Goal: Task Accomplishment & Management: Manage account settings

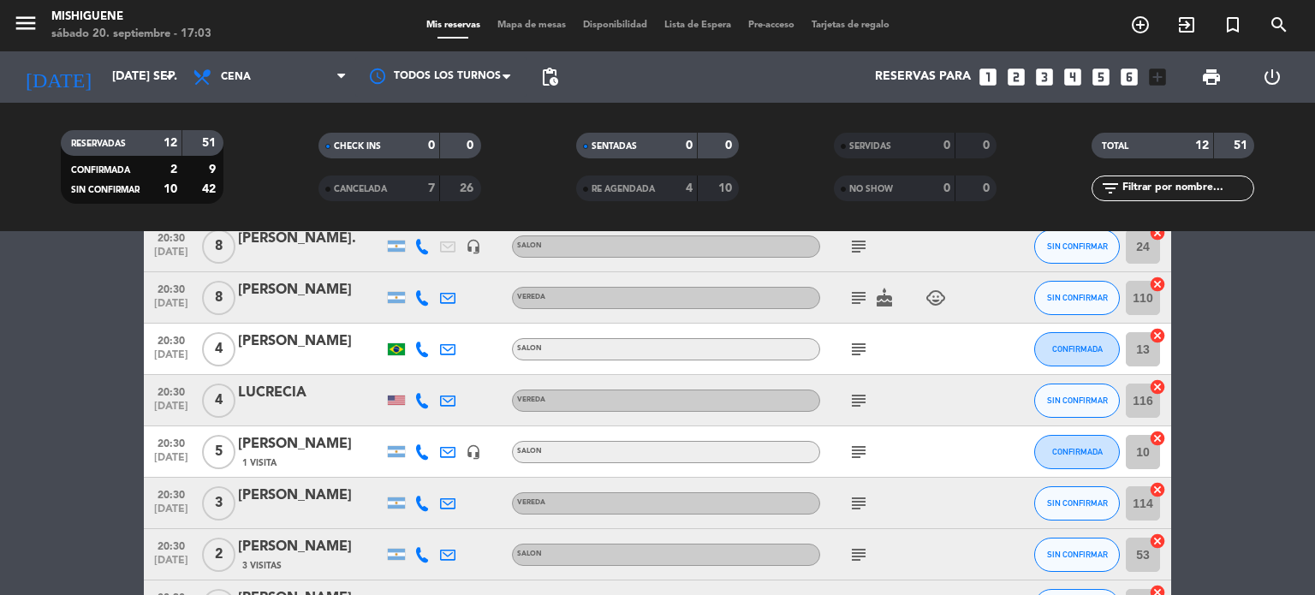
scroll to position [464, 0]
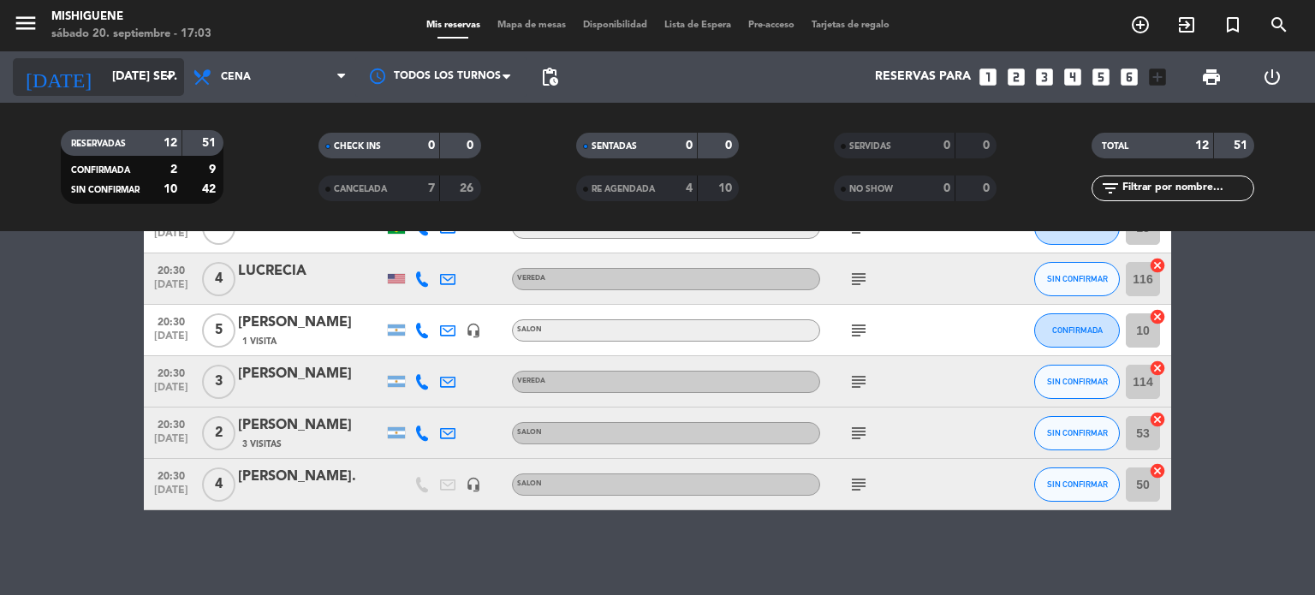
click at [104, 84] on input "[DATE] sep." at bounding box center [185, 77] width 163 height 31
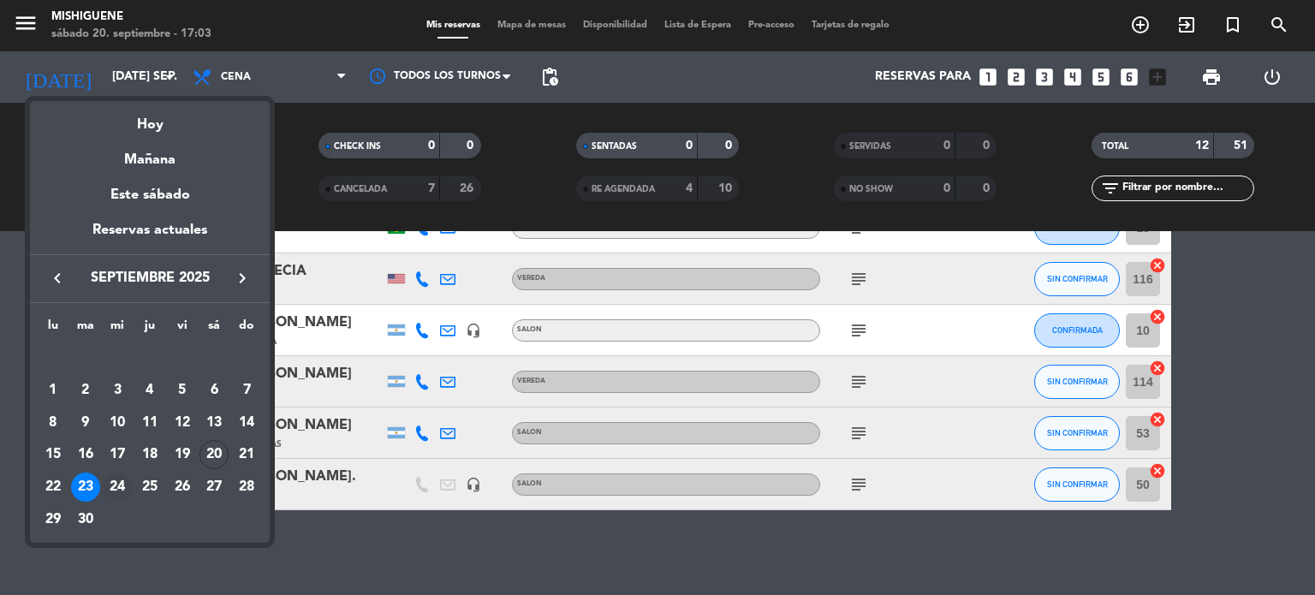
click at [116, 489] on div "24" at bounding box center [117, 487] width 29 height 29
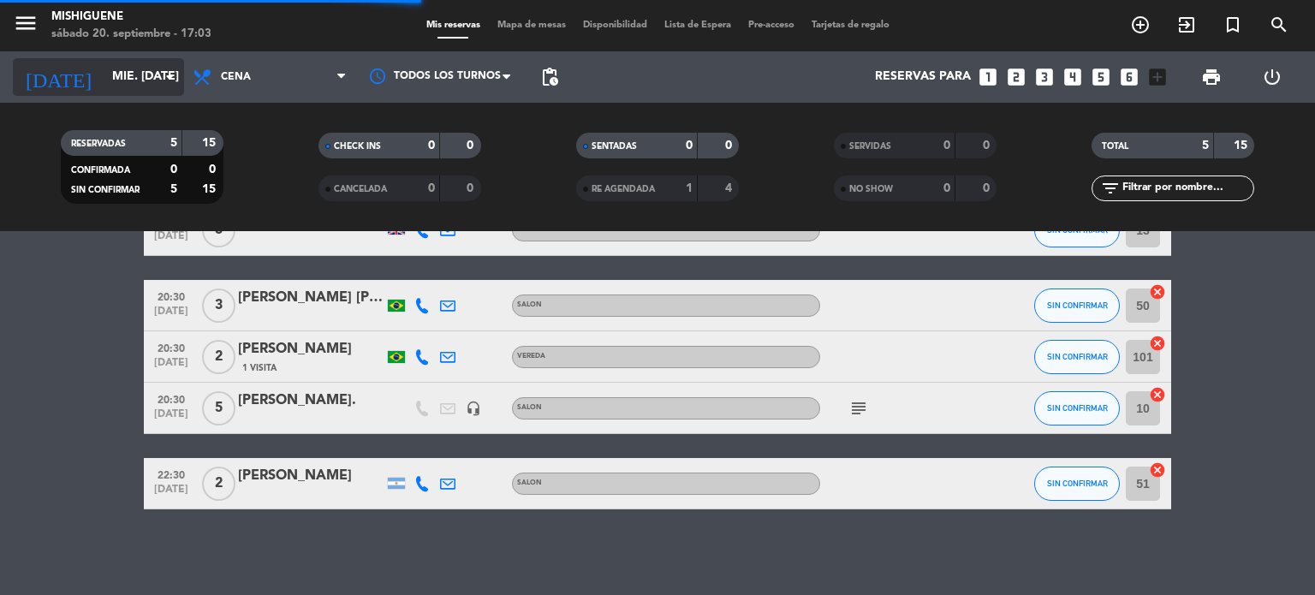
scroll to position [104, 0]
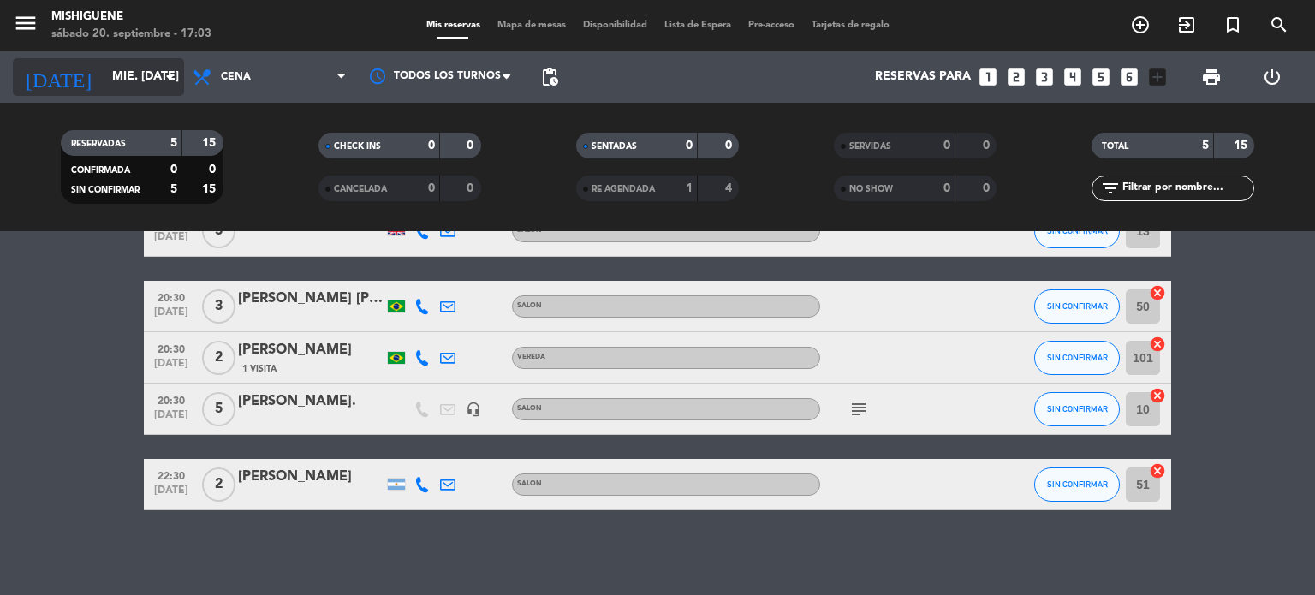
click at [120, 74] on input "mié. [DATE]" at bounding box center [185, 77] width 163 height 31
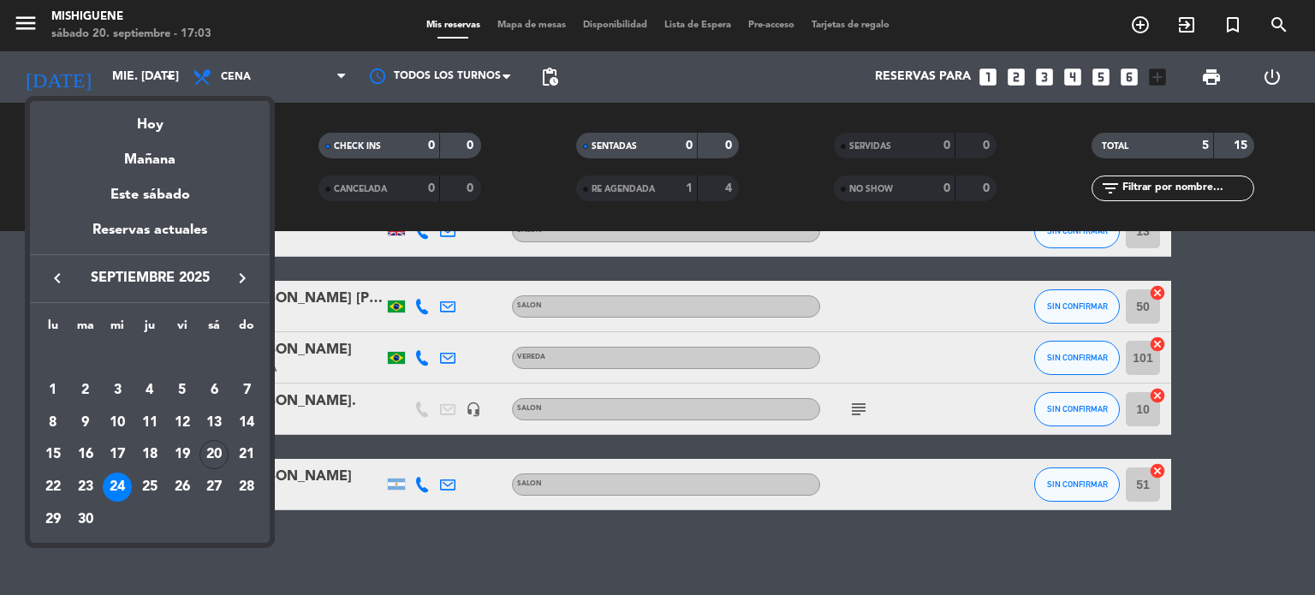
click at [120, 75] on div at bounding box center [657, 297] width 1315 height 595
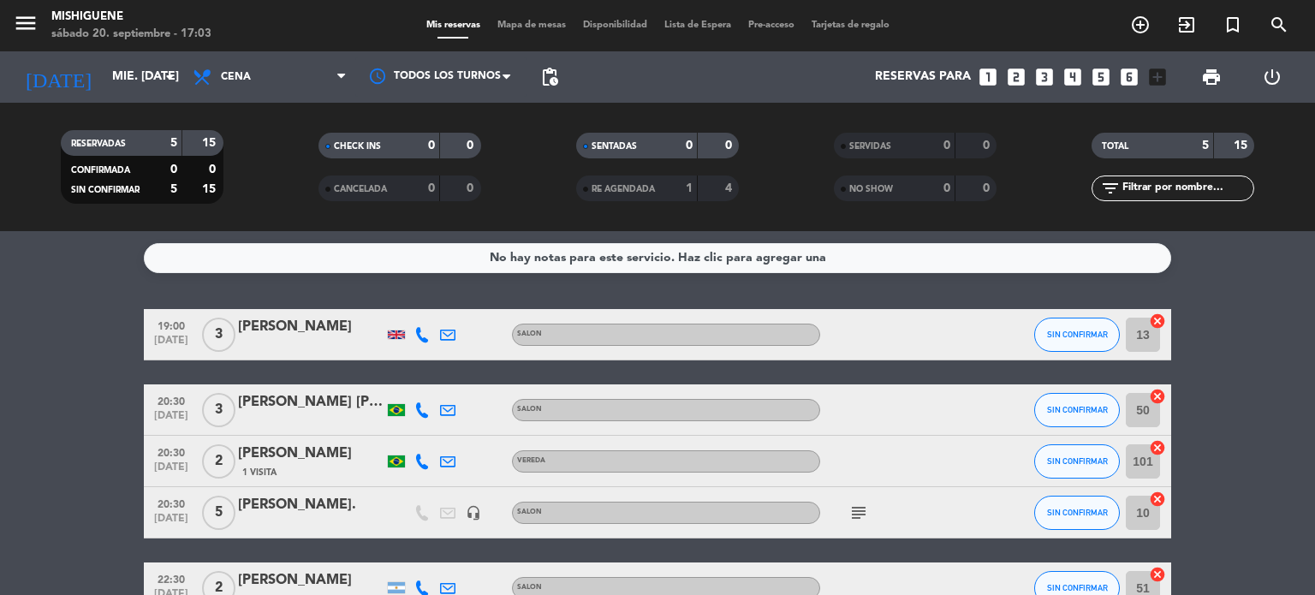
scroll to position [0, 0]
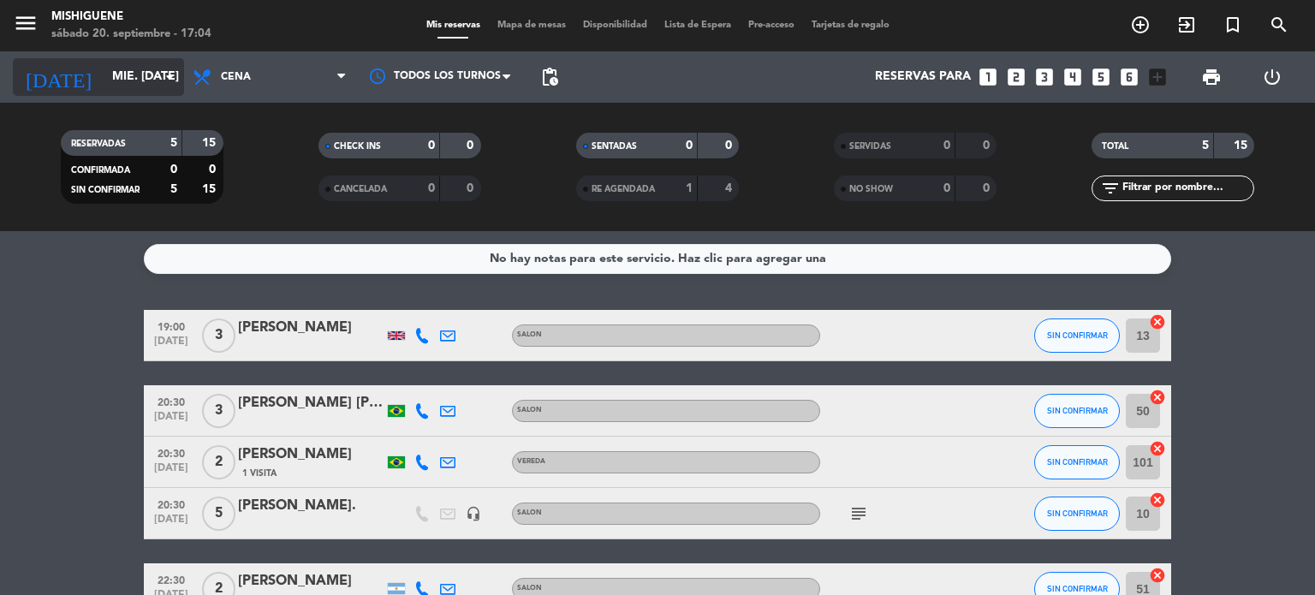
click at [117, 59] on div "[DATE] mié. [DATE] arrow_drop_down" at bounding box center [98, 77] width 171 height 38
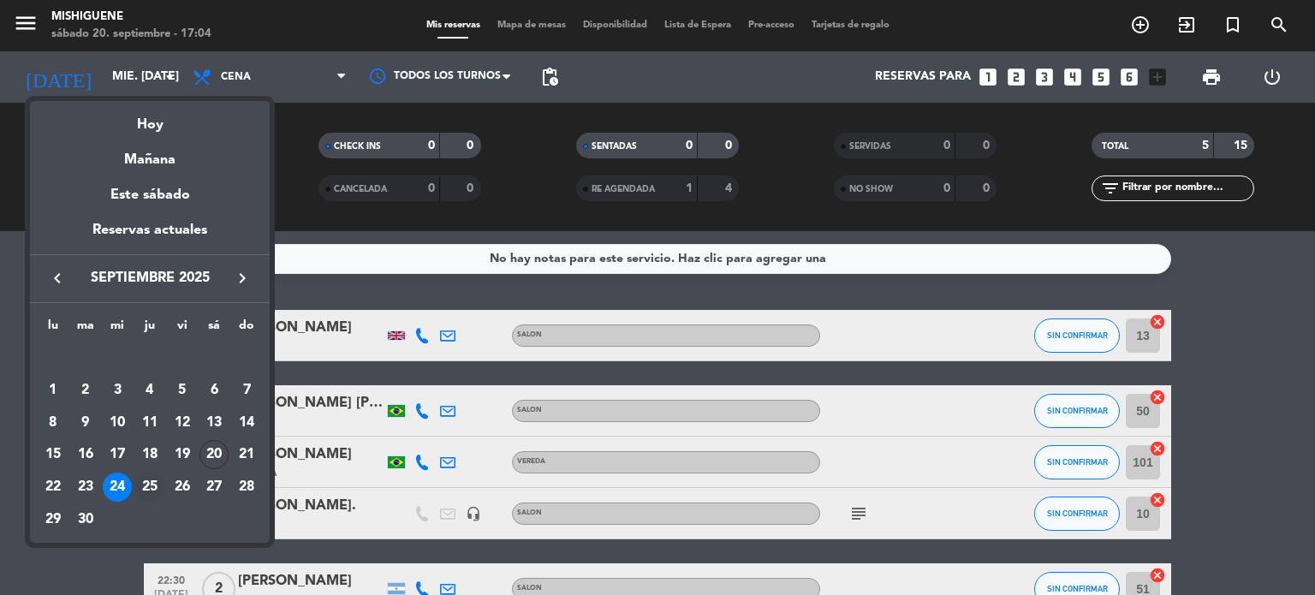
click at [157, 486] on div "25" at bounding box center [149, 487] width 29 height 29
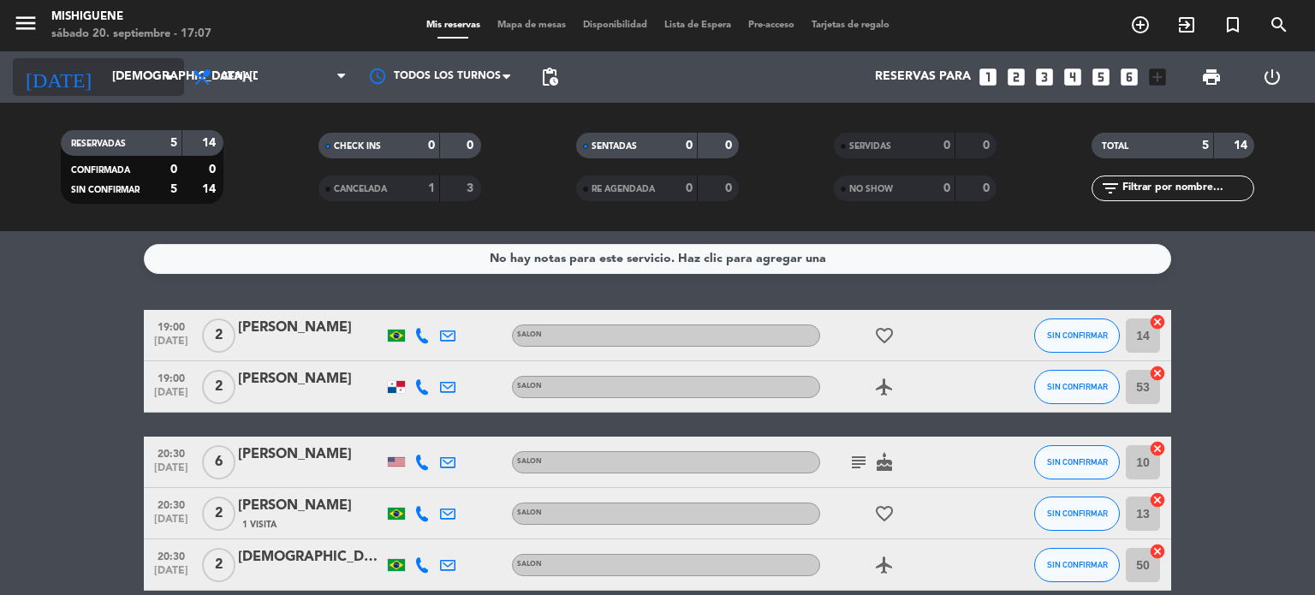
click at [158, 59] on div "[DATE] [DEMOGRAPHIC_DATA] [DATE] arrow_drop_down" at bounding box center [98, 77] width 171 height 38
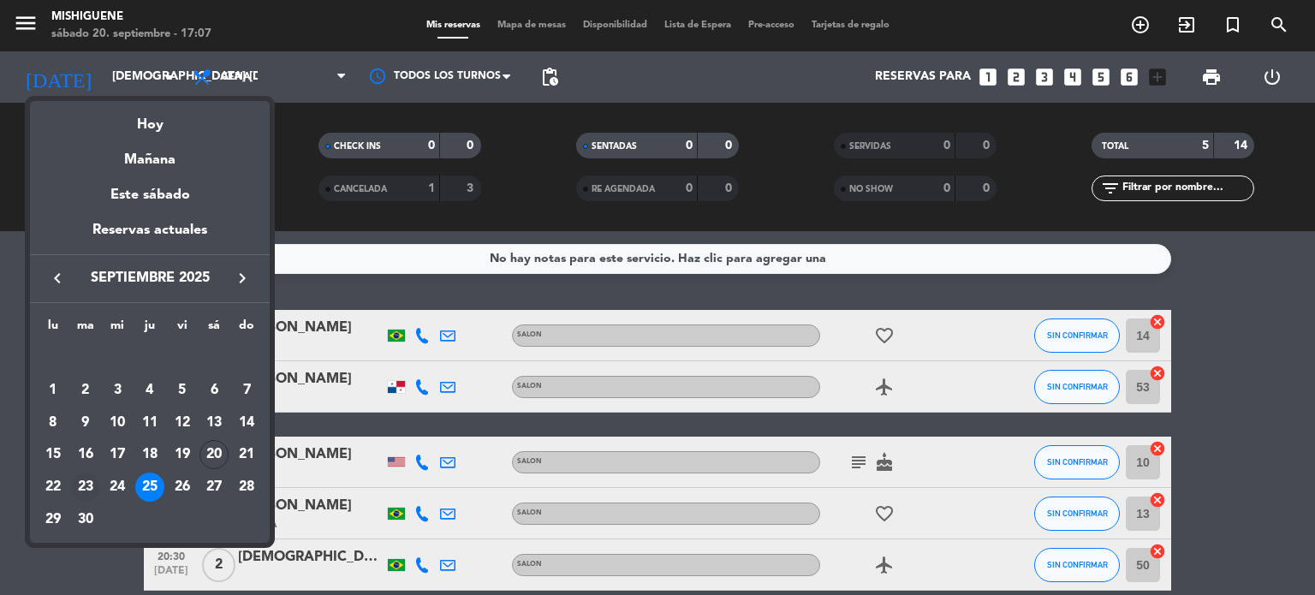
click at [96, 485] on div "23" at bounding box center [85, 487] width 29 height 29
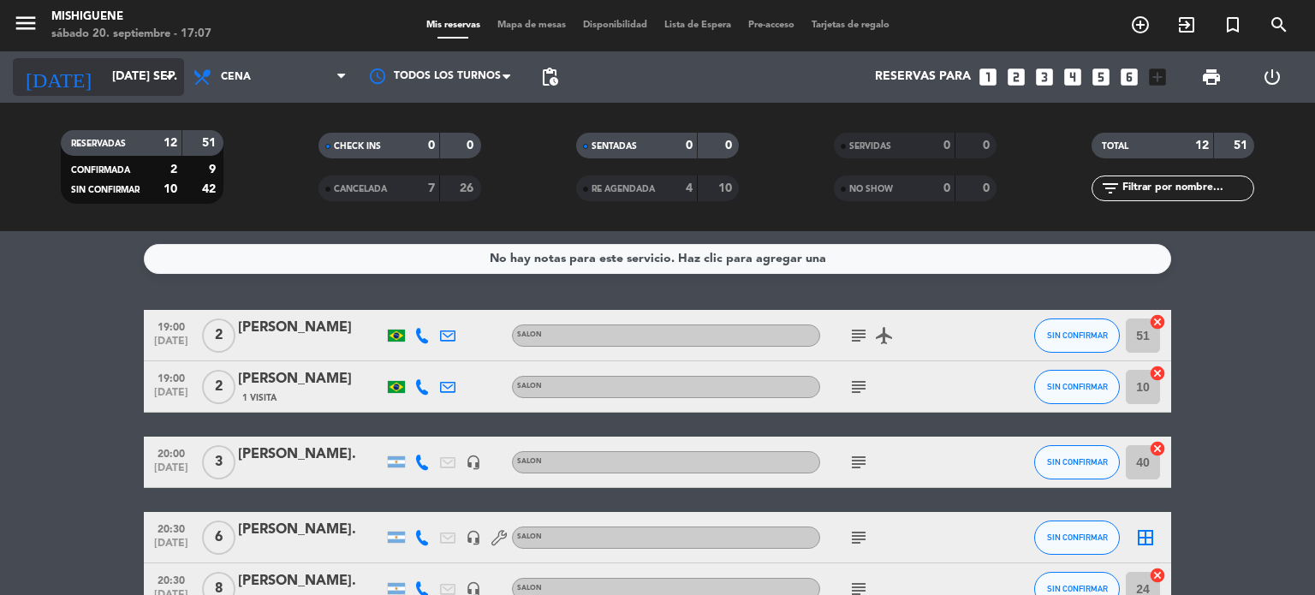
click at [134, 71] on input "[DATE] sep." at bounding box center [185, 77] width 163 height 31
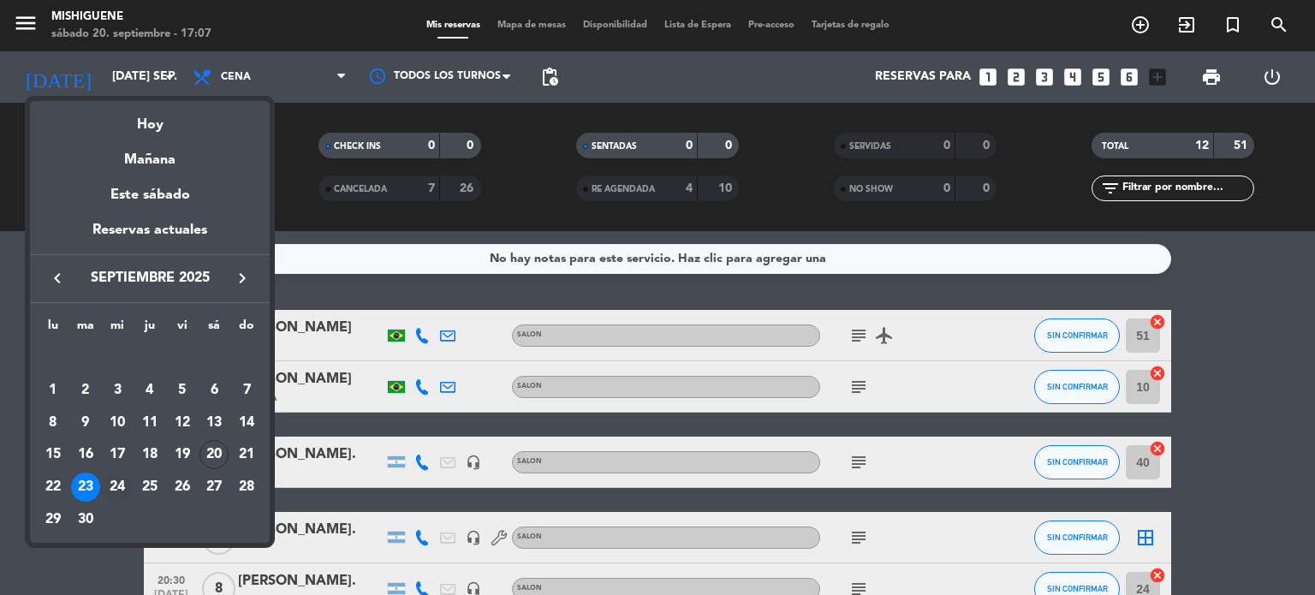
click at [123, 482] on div "24" at bounding box center [117, 487] width 29 height 29
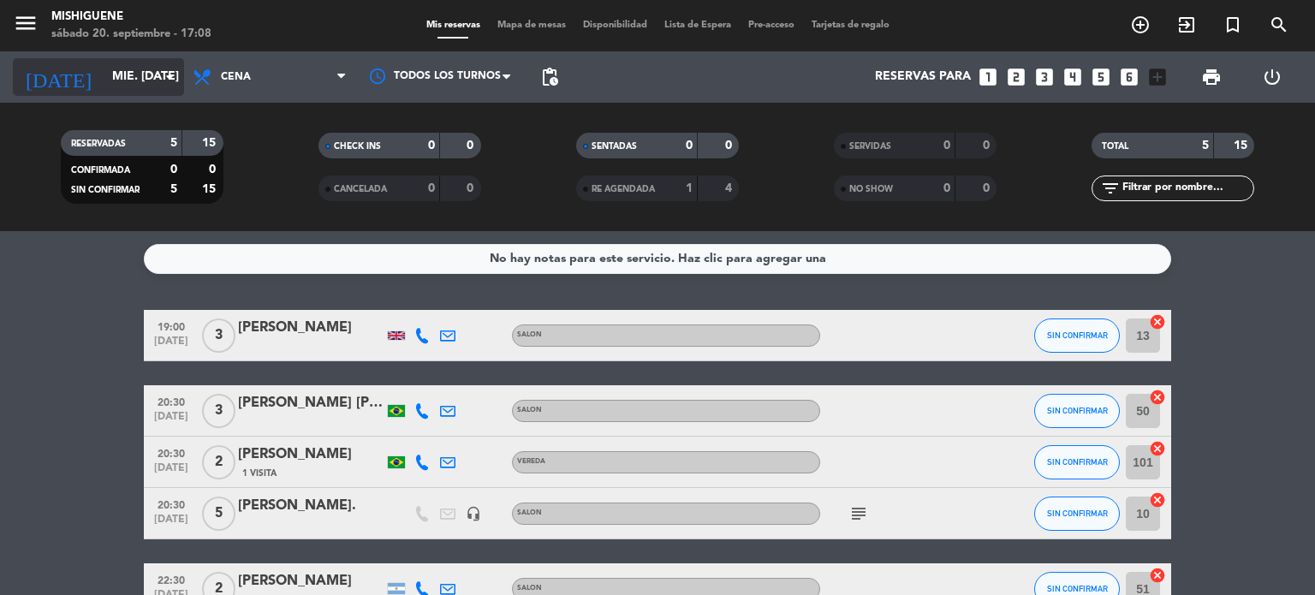
click at [104, 88] on input "mié. [DATE]" at bounding box center [185, 77] width 163 height 31
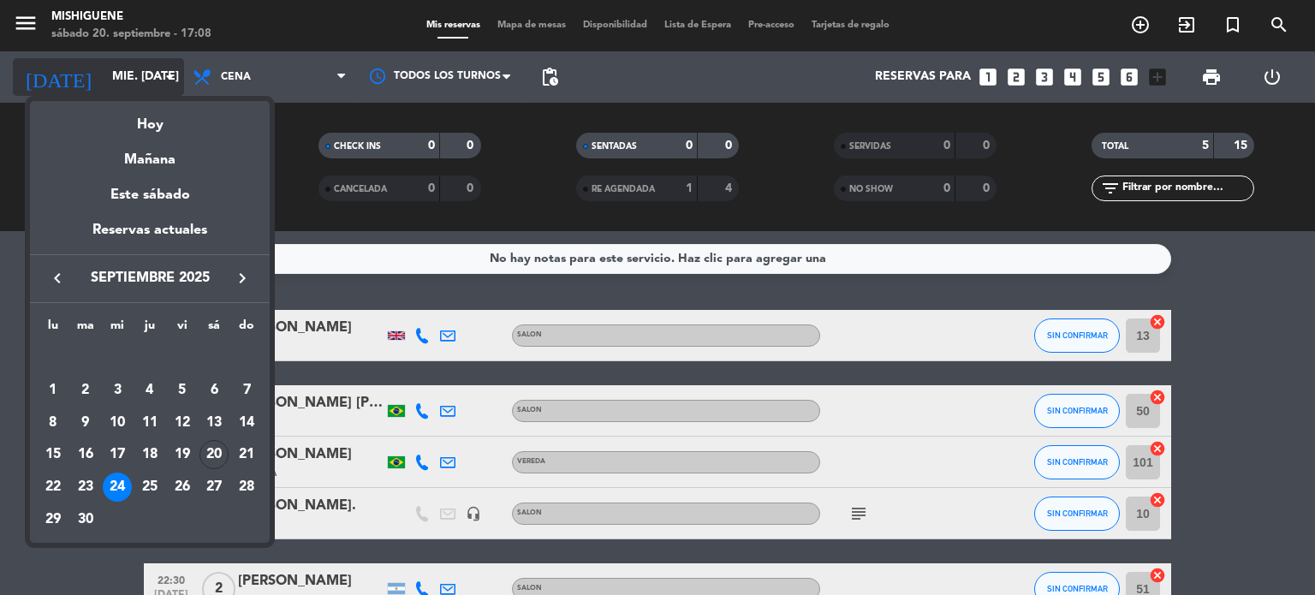
click at [82, 88] on div at bounding box center [657, 297] width 1315 height 595
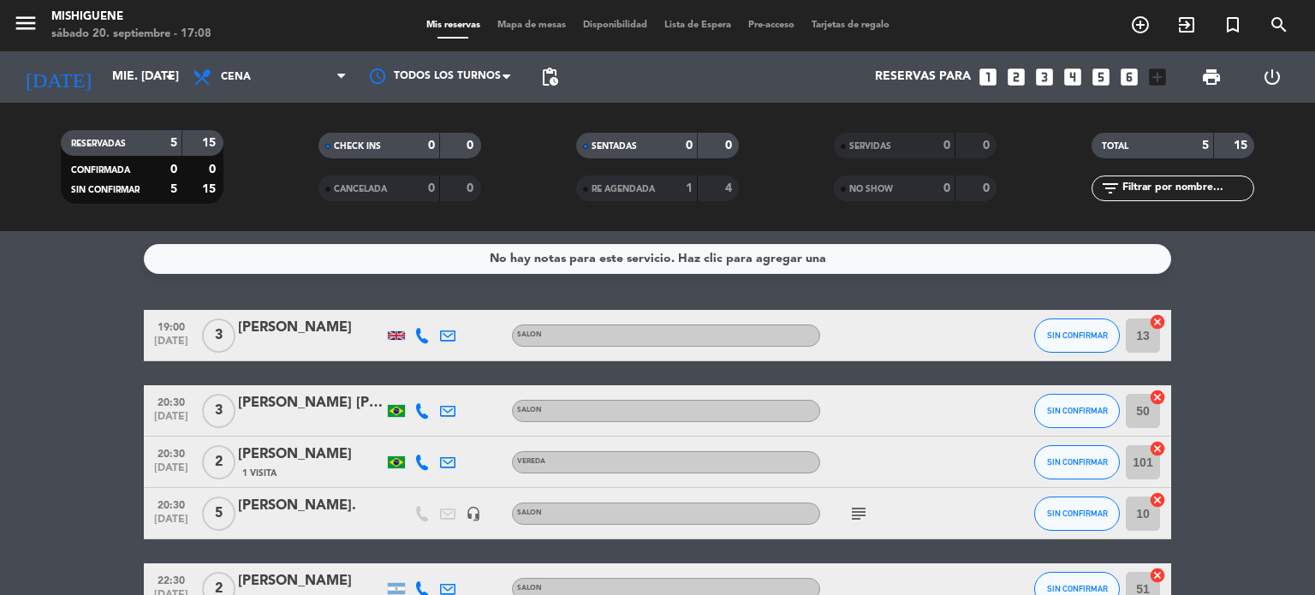
drag, startPoint x: 241, startPoint y: 512, endPoint x: 0, endPoint y: 461, distance: 245.8
click at [8, 417] on bookings-row "19:00 [DATE] 3 Itamar Lesuisse SALON SIN CONFIRMAR 13 cancel 20:30 [DATE] 3 [PE…" at bounding box center [657, 462] width 1315 height 305
click at [111, 85] on input "mié. [DATE]" at bounding box center [185, 77] width 163 height 31
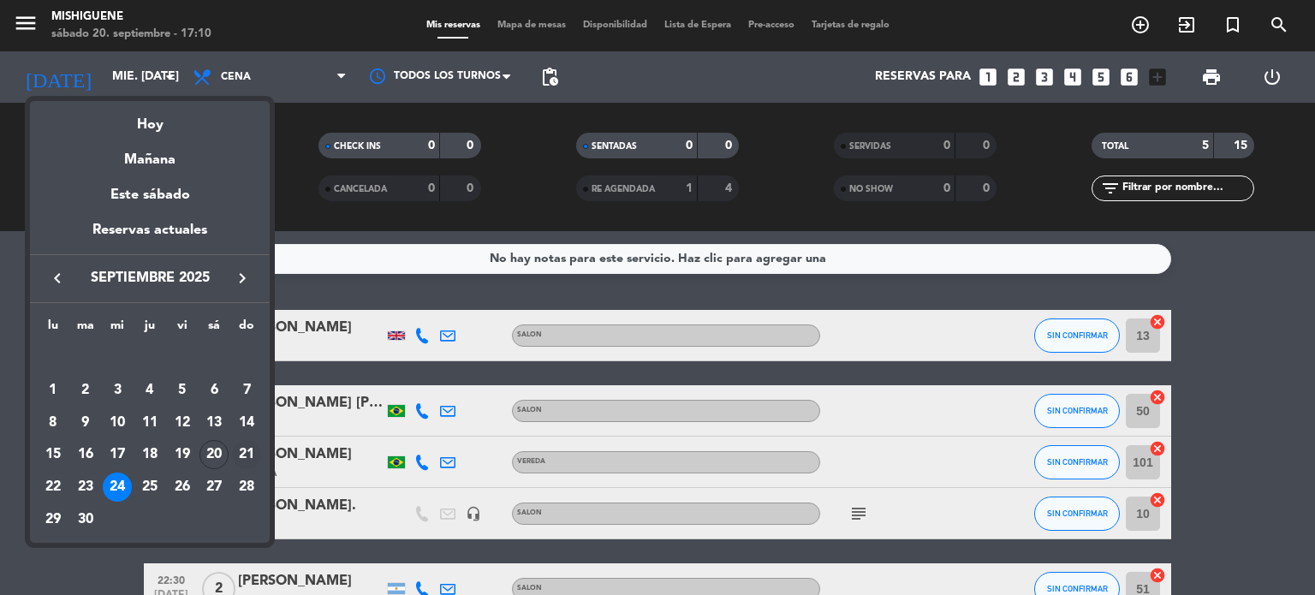
click at [237, 451] on div "21" at bounding box center [246, 454] width 29 height 29
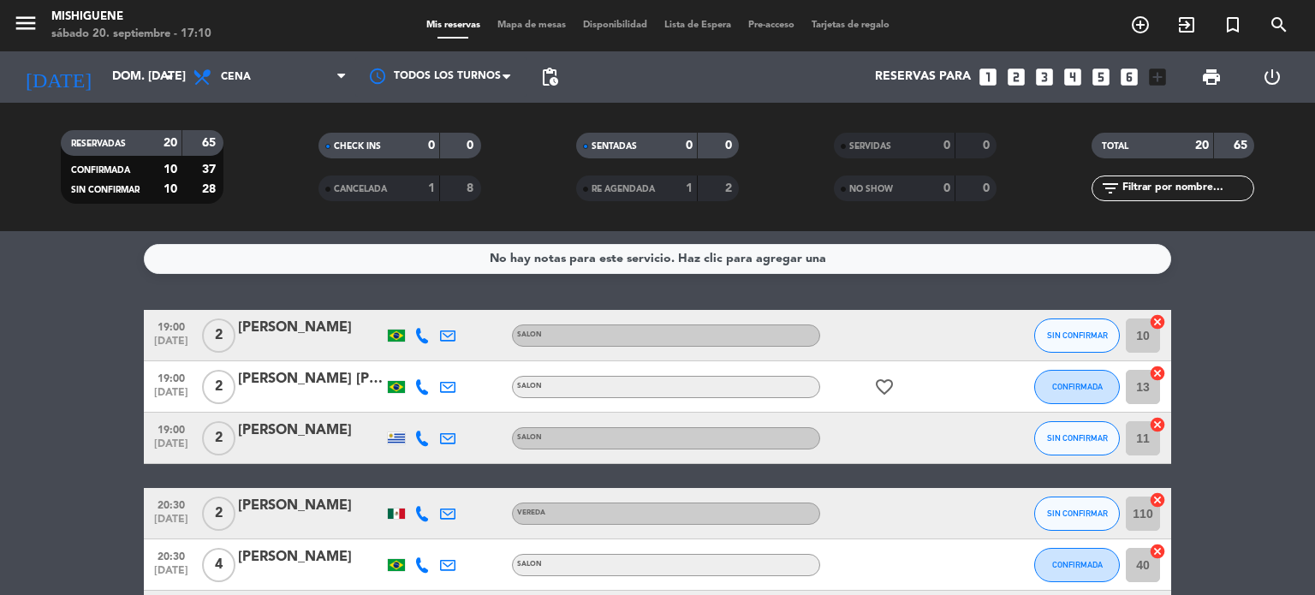
click at [561, 71] on span "pending_actions" at bounding box center [550, 77] width 34 height 34
click at [104, 78] on input "dom. [DATE]" at bounding box center [185, 77] width 163 height 31
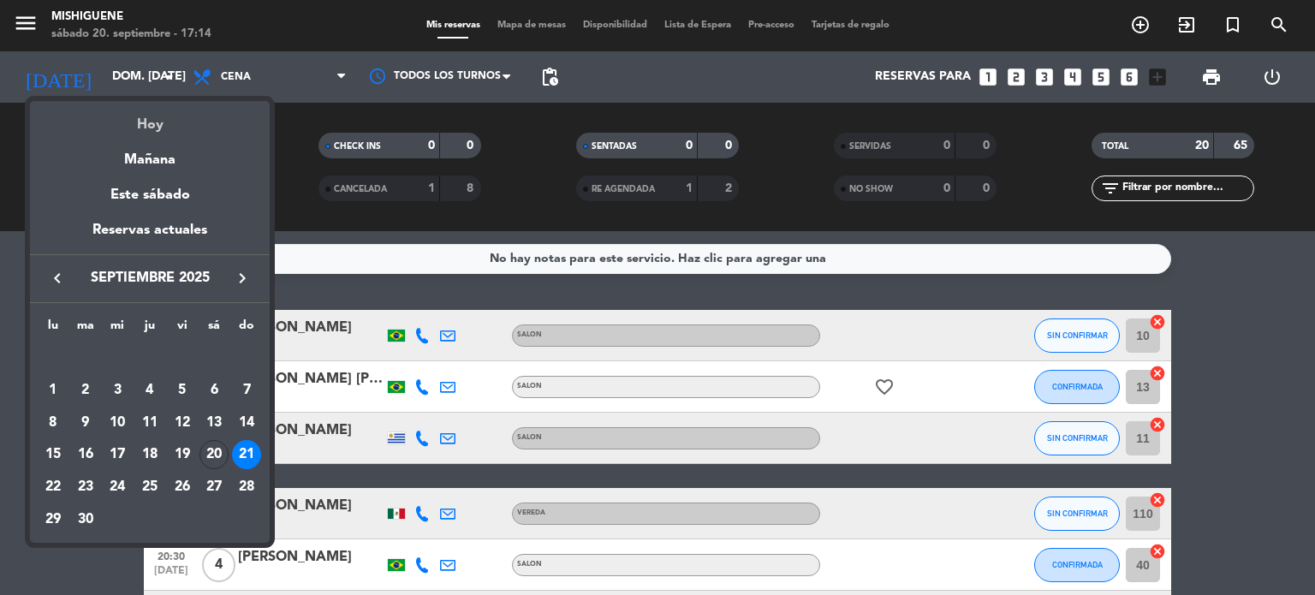
click at [134, 122] on div "Hoy" at bounding box center [150, 118] width 240 height 35
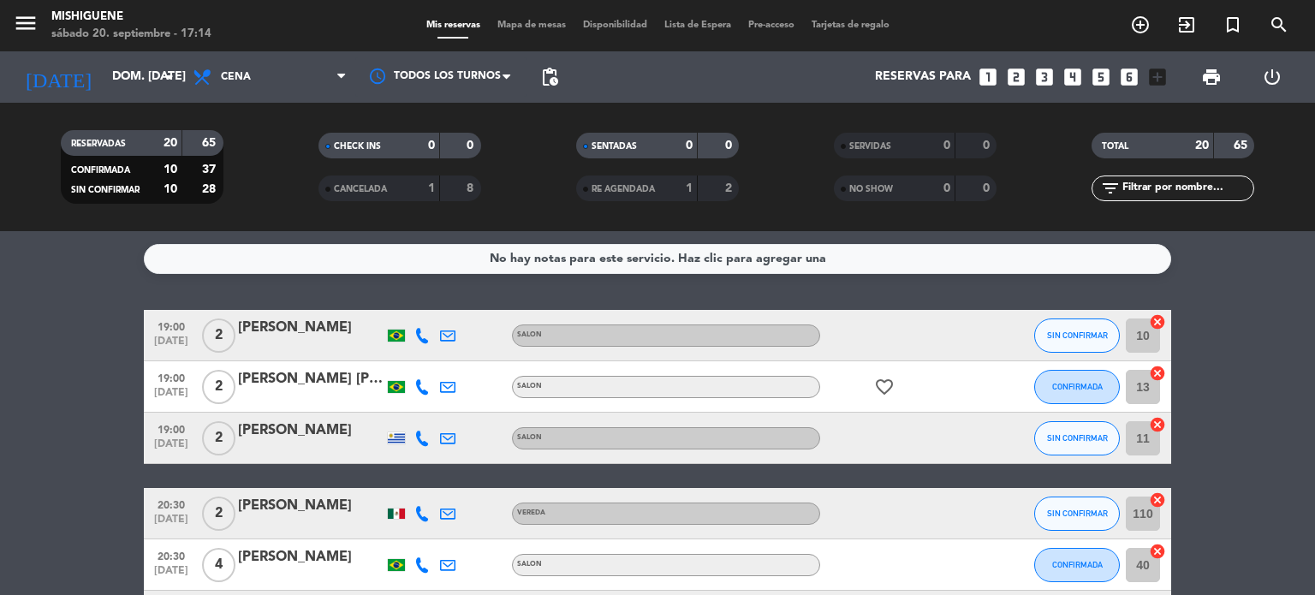
type input "sáb. [DATE]"
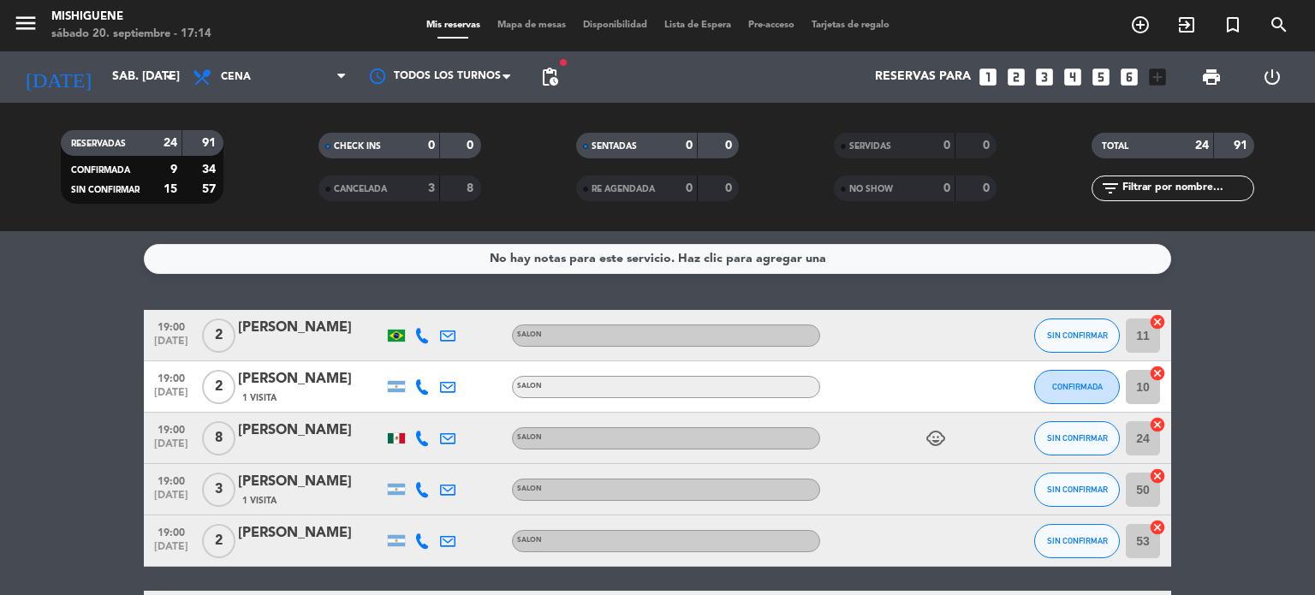
click at [572, 73] on div "Reservas para looks_one looks_two looks_3 looks_4 looks_5 looks_6 add_box" at bounding box center [871, 76] width 608 height 51
click at [551, 74] on span "pending_actions" at bounding box center [549, 77] width 21 height 21
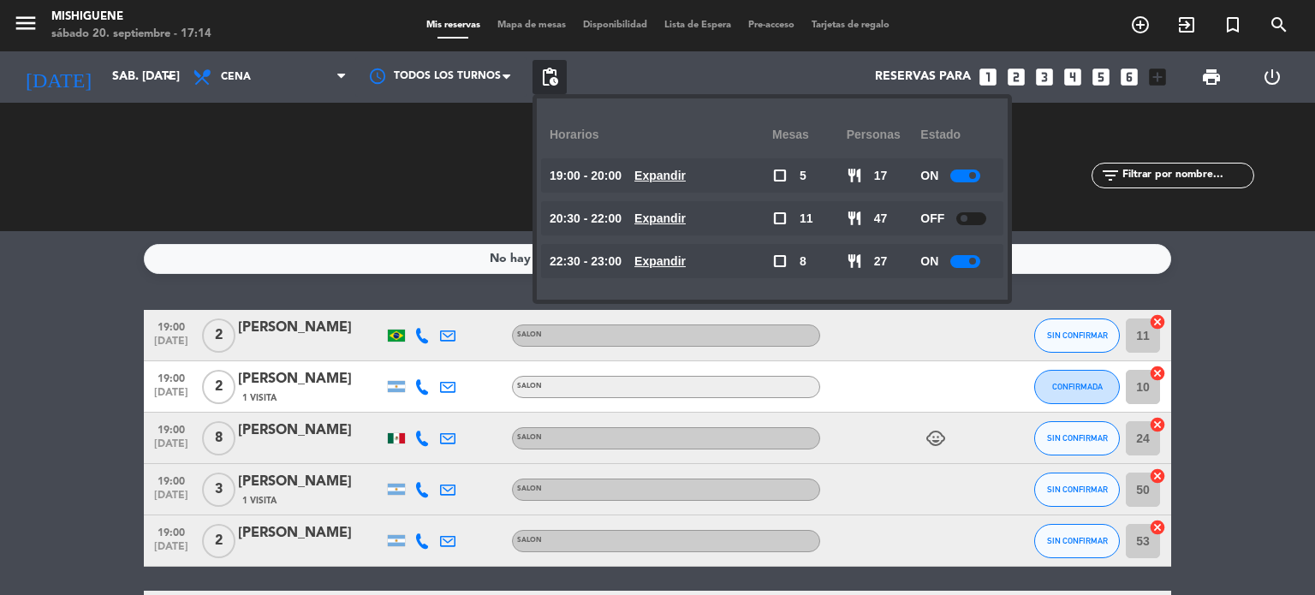
click at [551, 74] on span "pending_actions" at bounding box center [549, 77] width 21 height 21
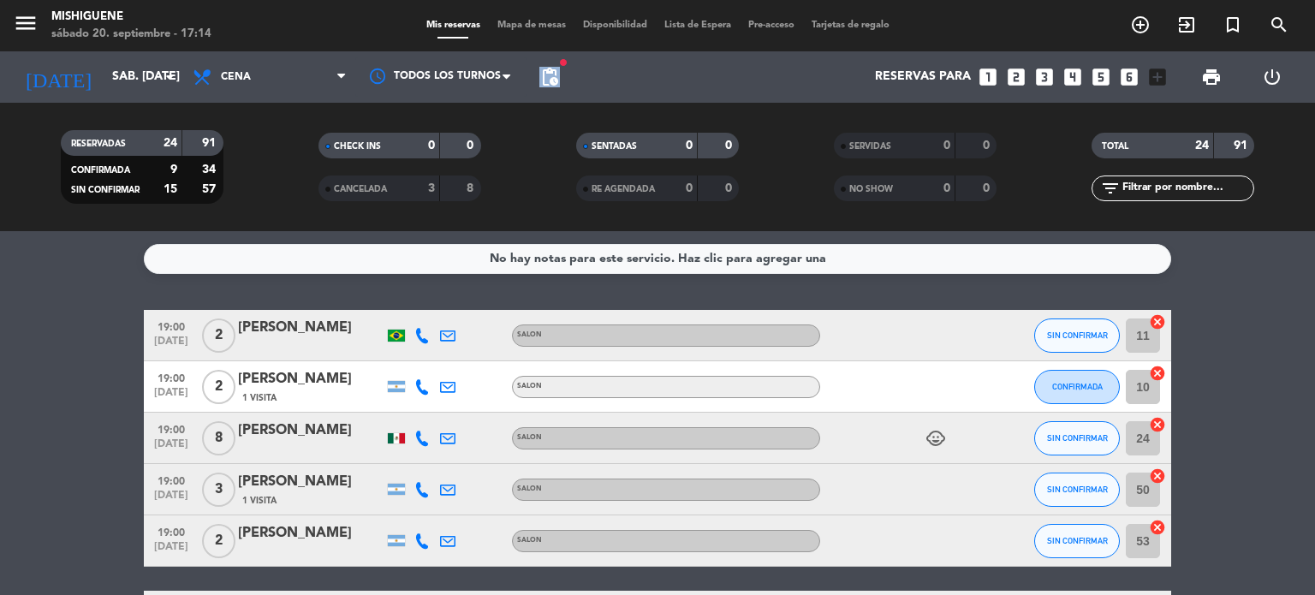
click at [551, 74] on span "pending_actions" at bounding box center [549, 77] width 21 height 21
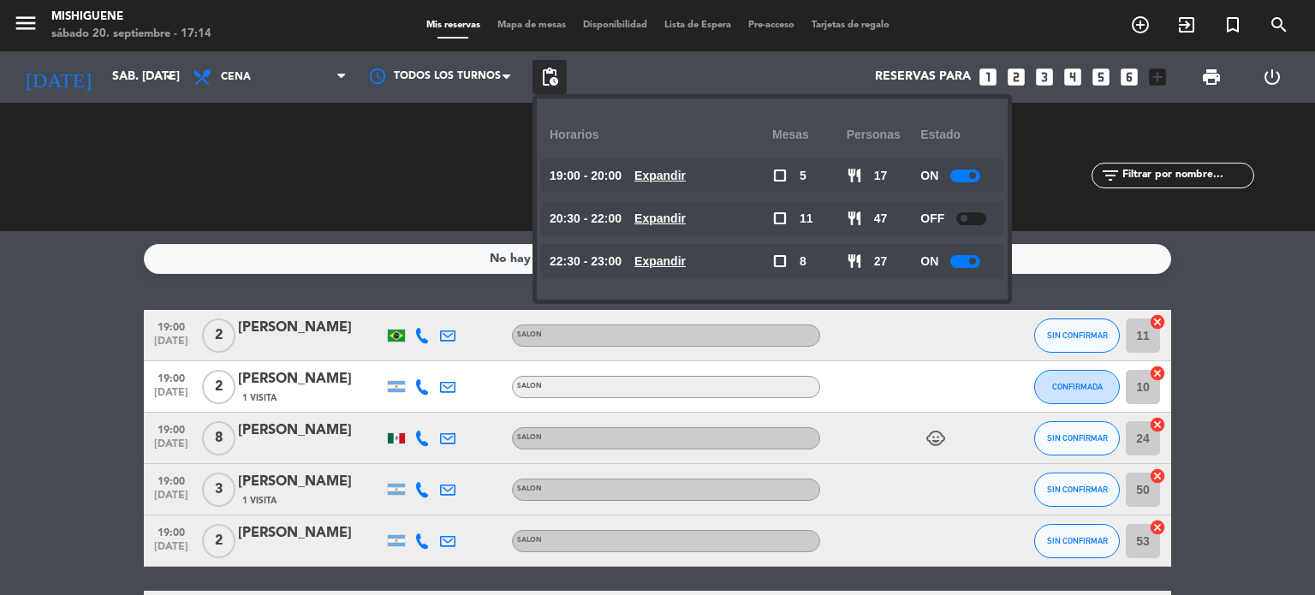
click at [295, 303] on div "No hay notas para este servicio. Haz clic para agregar una 19:00 [DATE] 2 [PERS…" at bounding box center [657, 413] width 1315 height 364
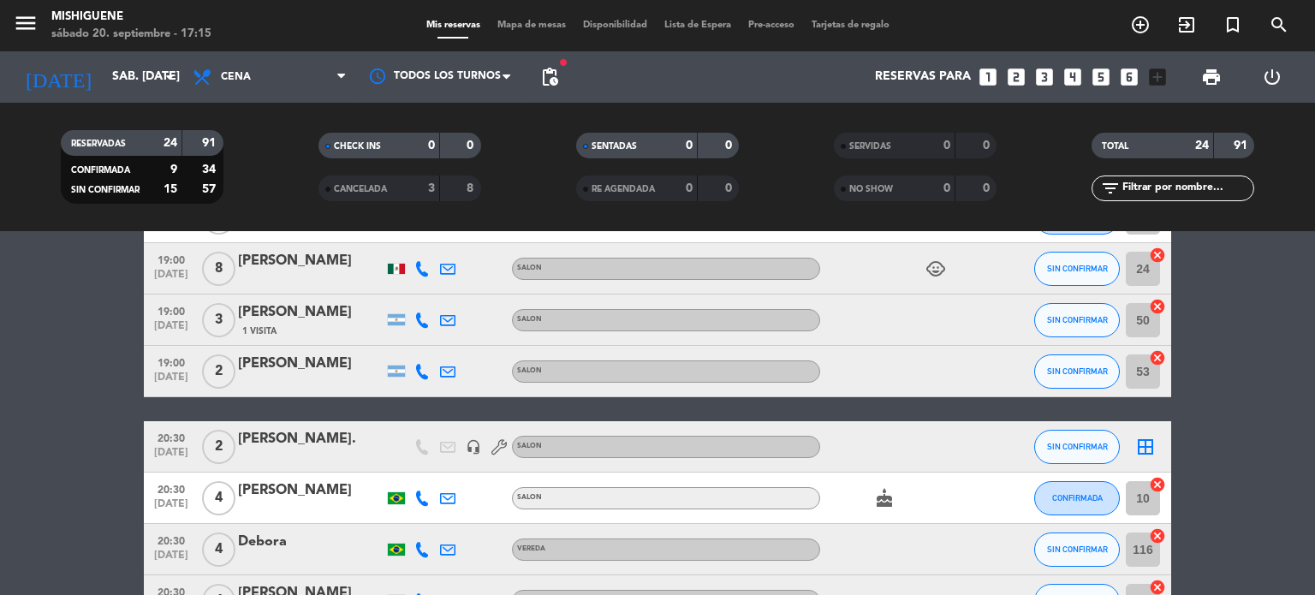
scroll to position [257, 0]
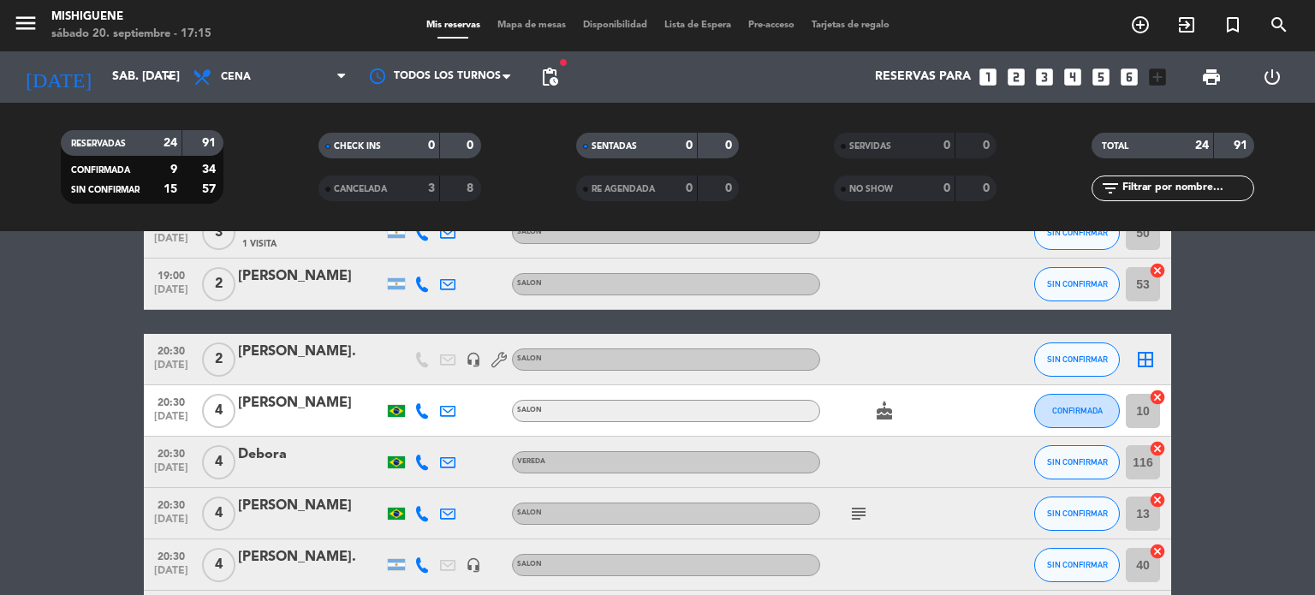
drag, startPoint x: 233, startPoint y: 348, endPoint x: 359, endPoint y: 336, distance: 126.4
click at [359, 336] on div "20:30 [DATE] 2 [PERSON_NAME]. headset_mic SALON SIN CONFIRMAR border_all" at bounding box center [657, 359] width 1027 height 51
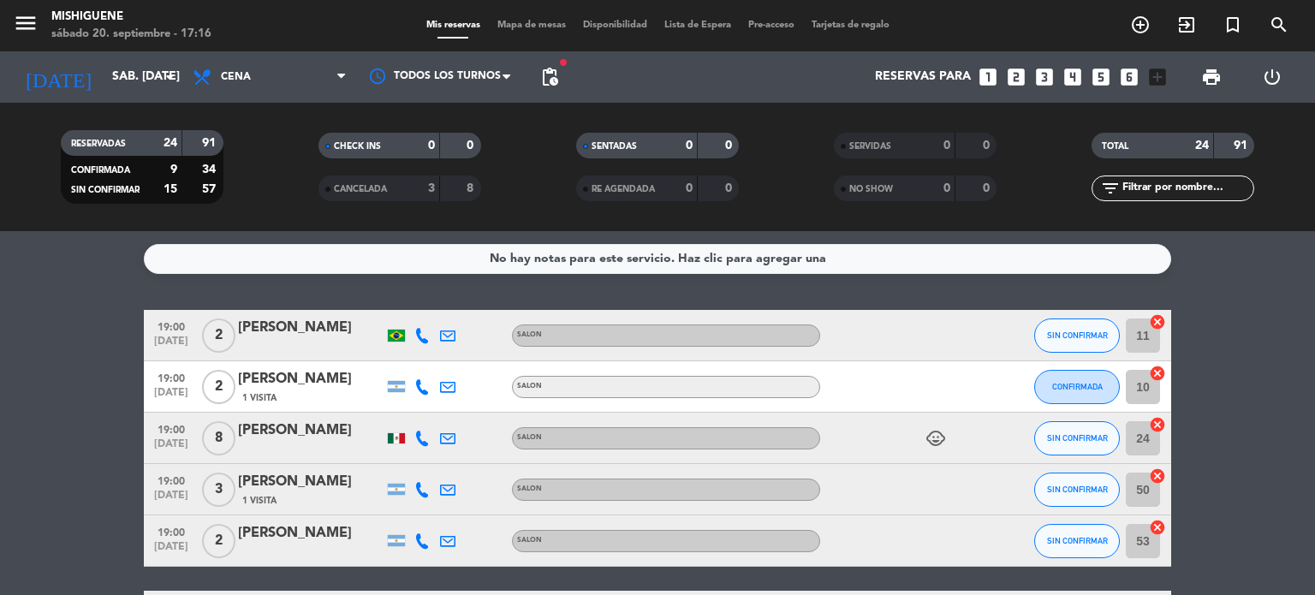
scroll to position [342, 0]
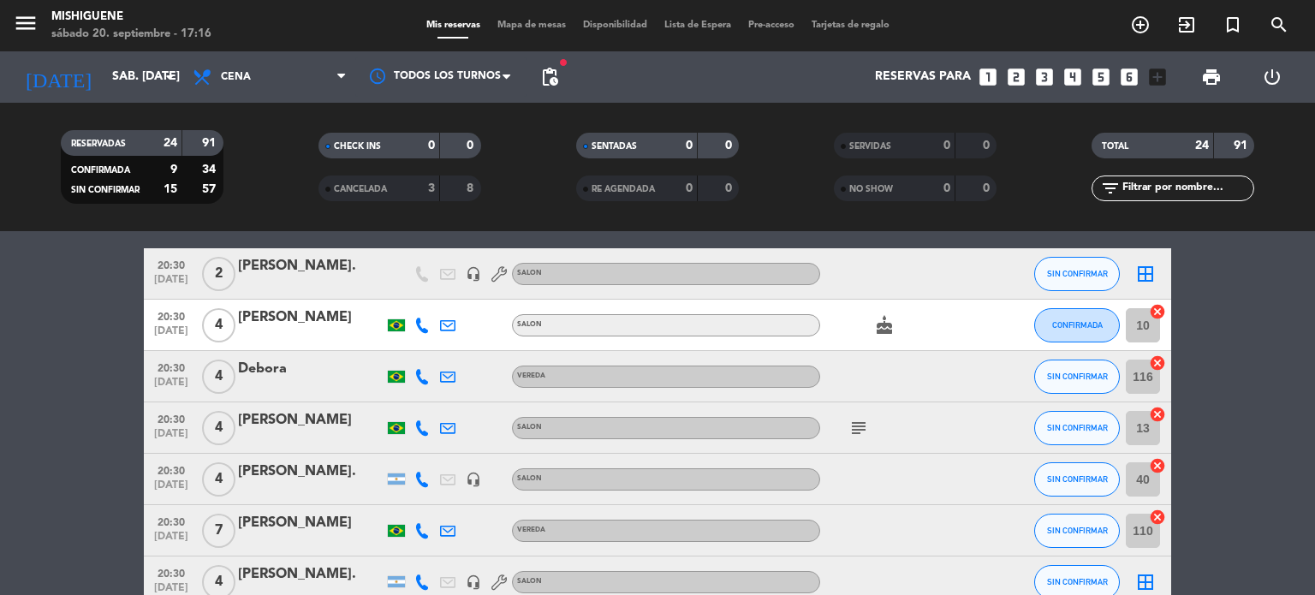
click at [173, 265] on span "20:30" at bounding box center [171, 264] width 43 height 20
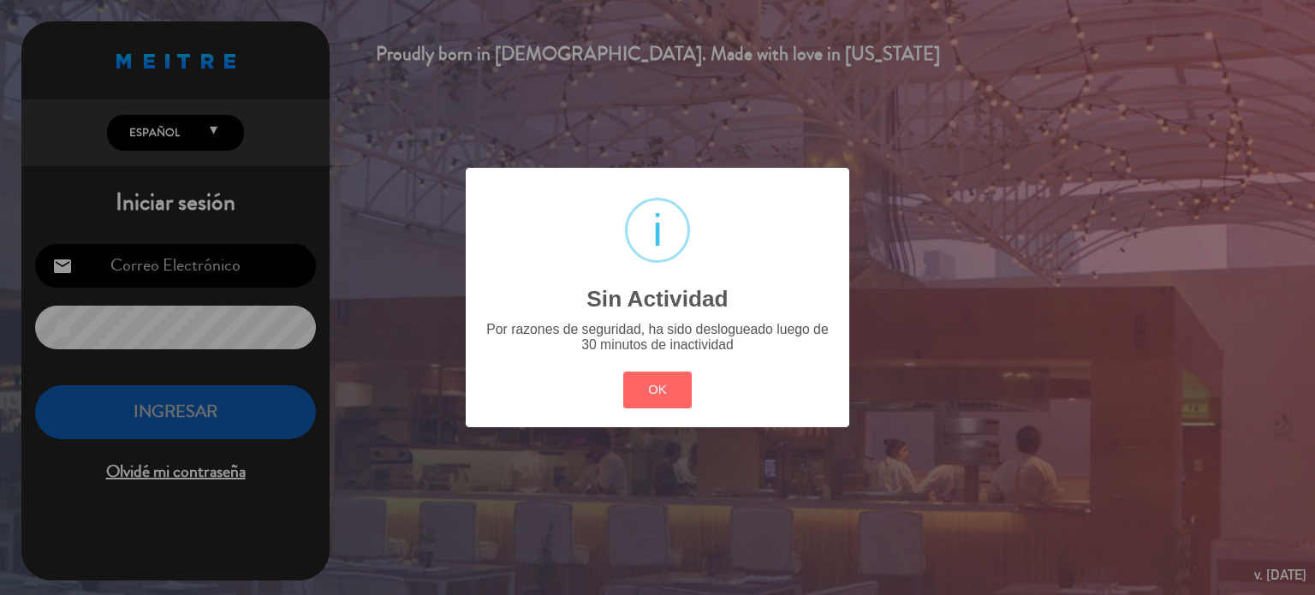
type input "[EMAIL_ADDRESS][DOMAIN_NAME]"
